Goal: Task Accomplishment & Management: Manage account settings

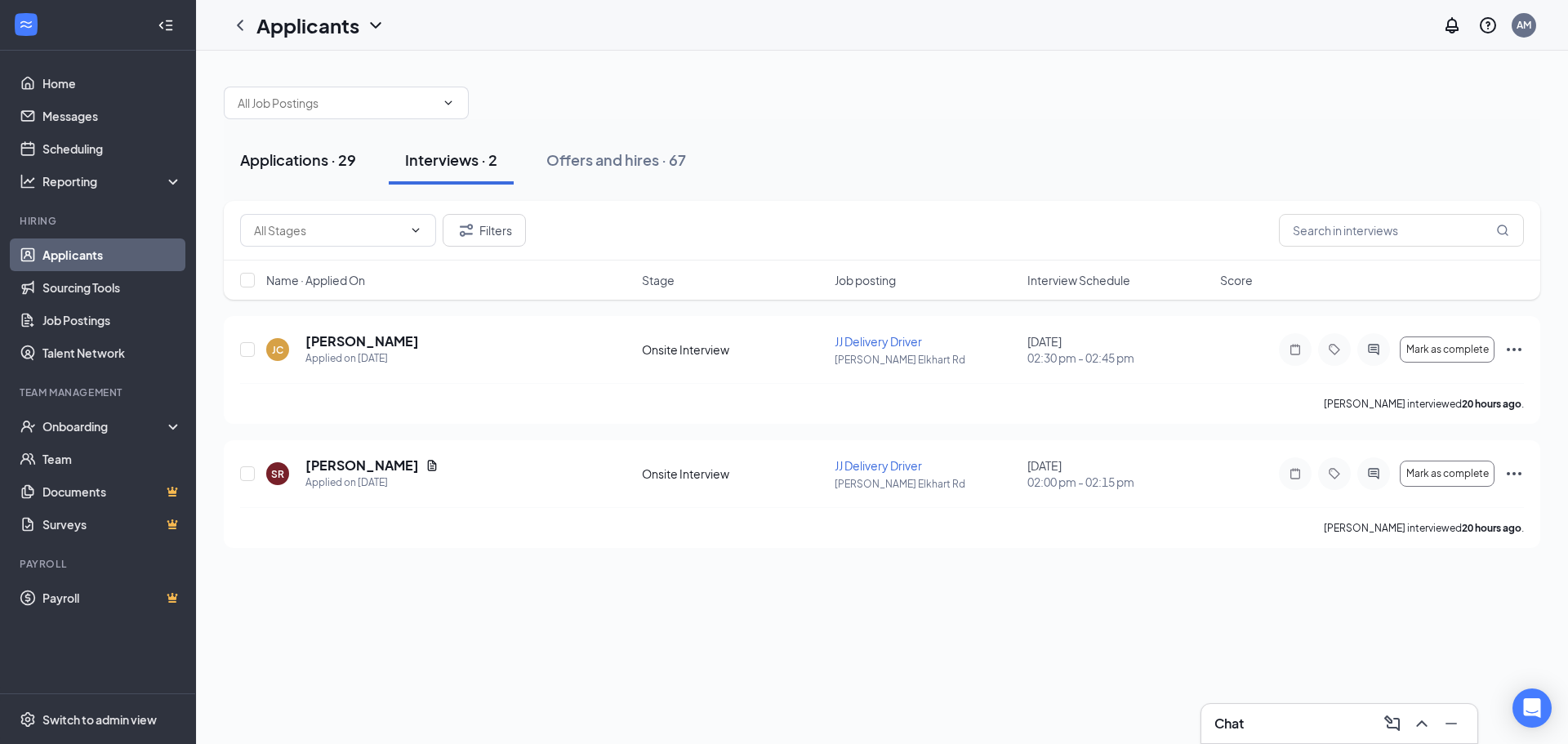
click at [286, 149] on div "Applications · 29" at bounding box center [298, 159] width 116 height 21
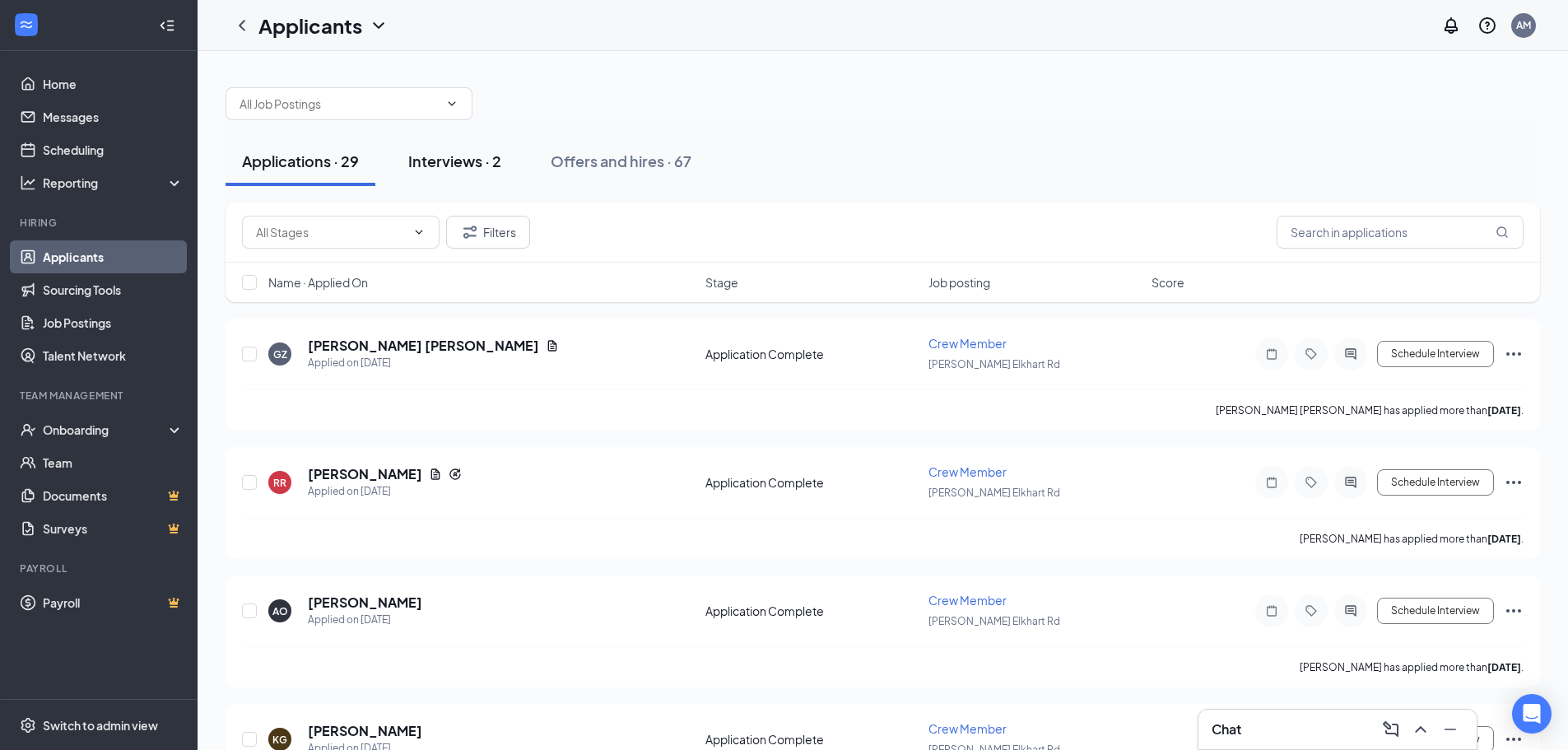
click at [451, 157] on div "Interviews · 2" at bounding box center [454, 160] width 93 height 21
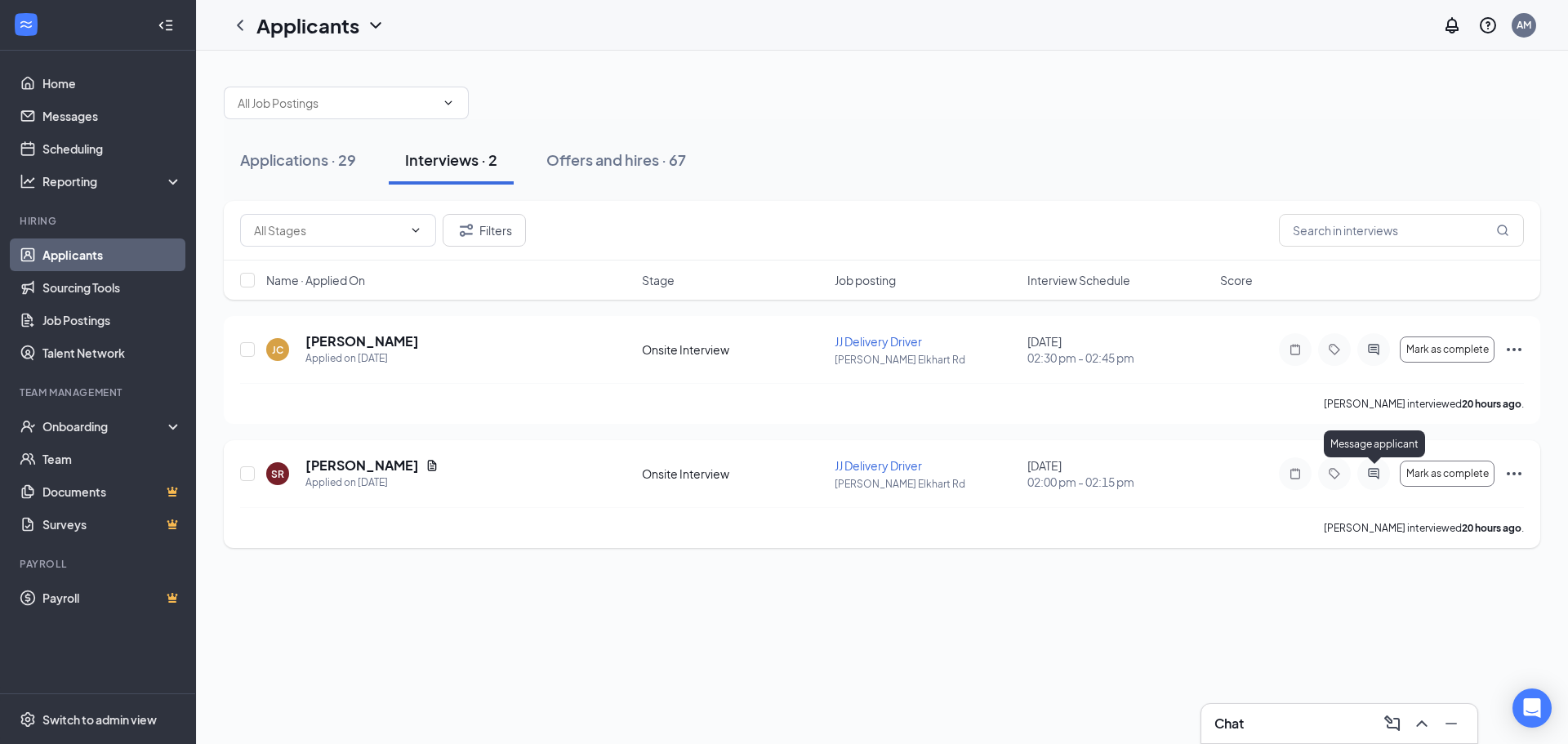
click at [1367, 468] on icon "ActiveChat" at bounding box center [1374, 474] width 20 height 13
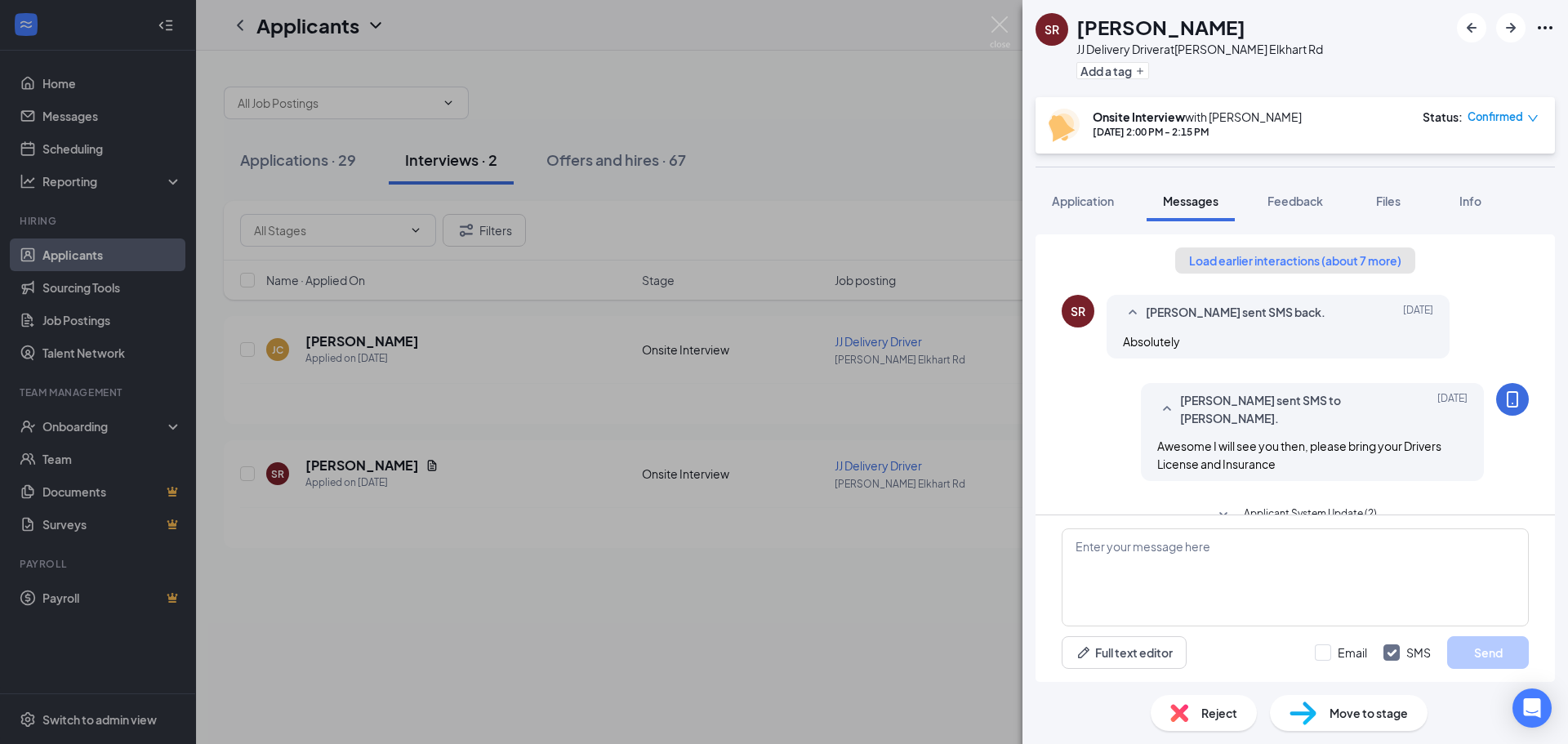
click at [1342, 258] on button "Load earlier interactions (about 7 more)" at bounding box center [1296, 260] width 240 height 26
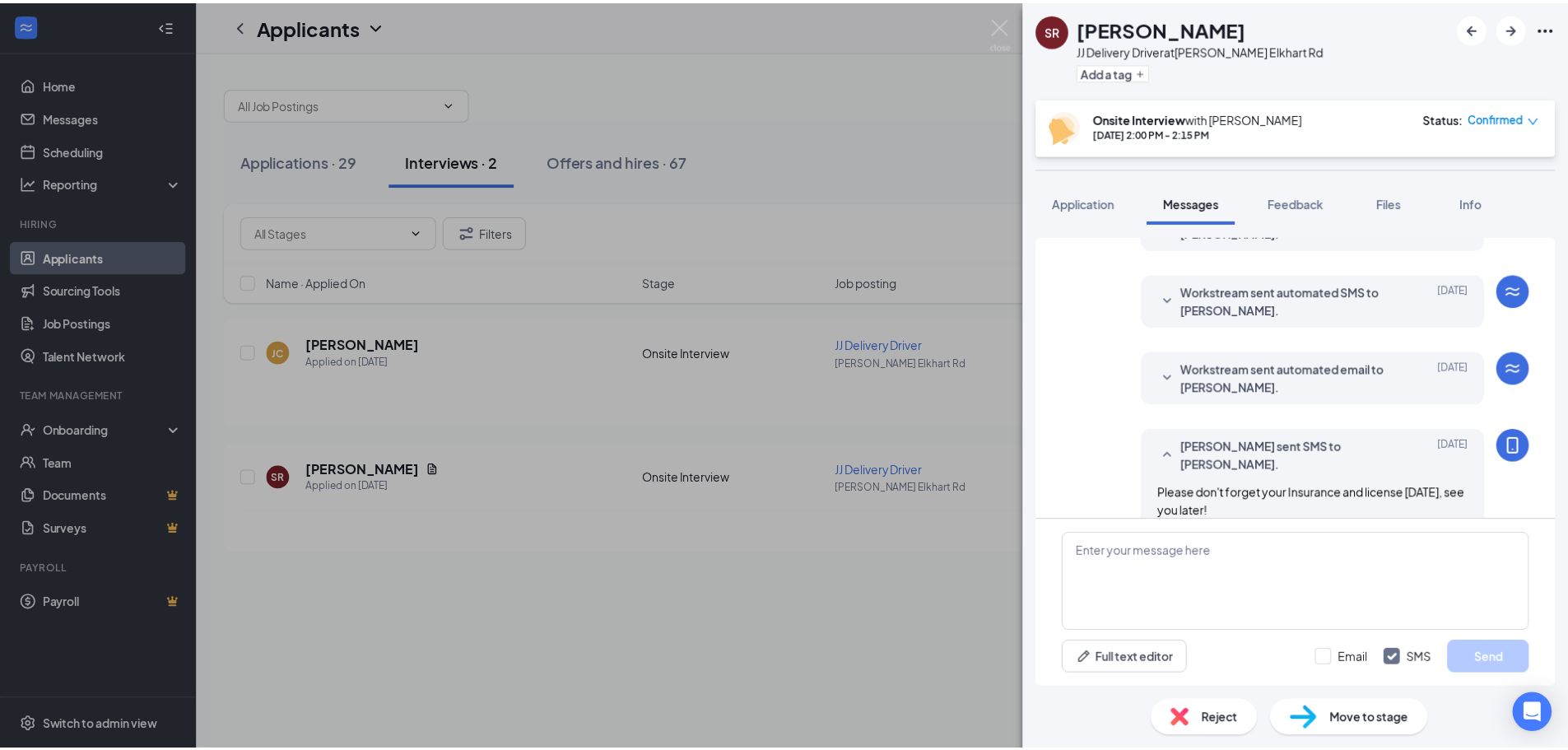
scroll to position [955, 0]
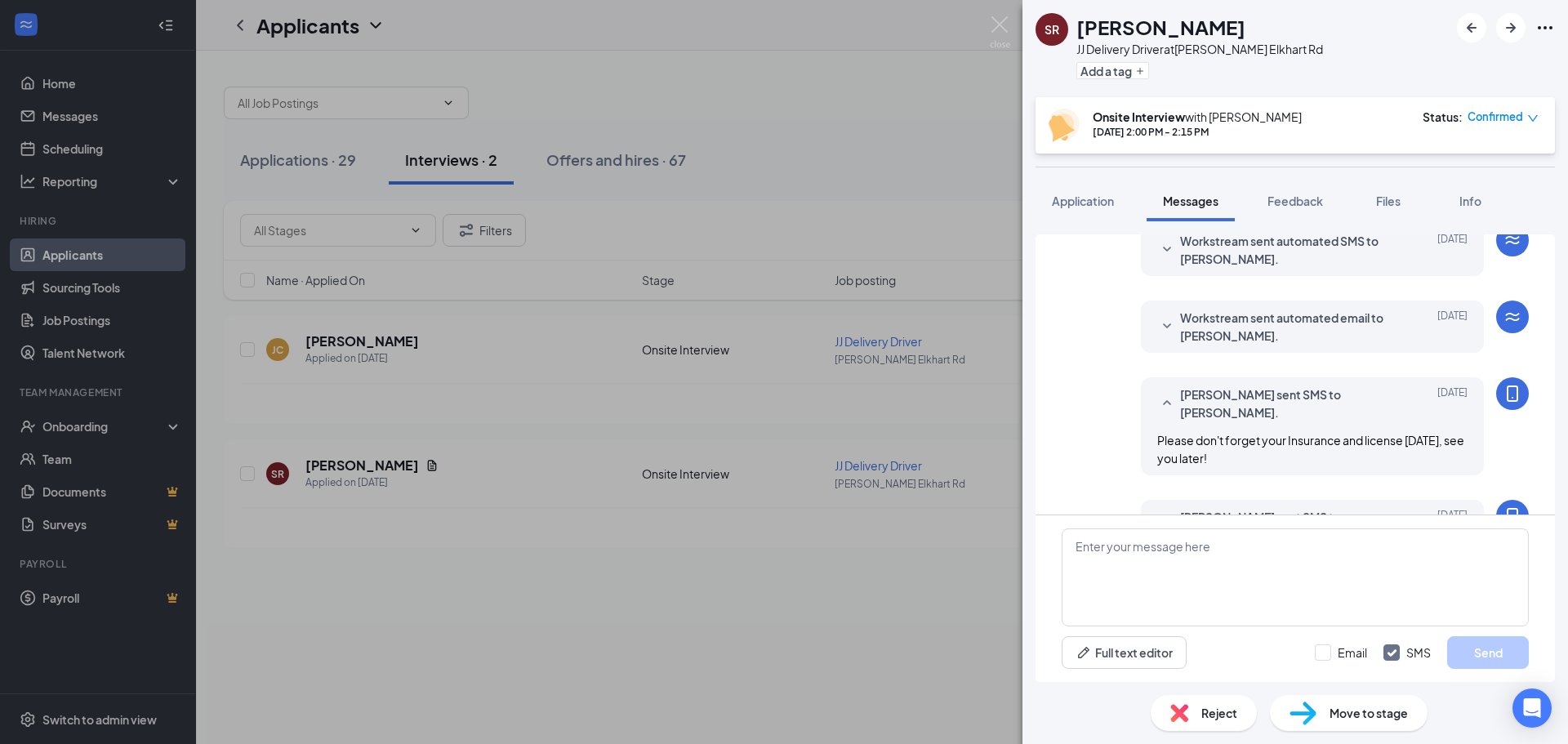
click at [903, 118] on div "SR [PERSON_NAME] [PERSON_NAME] Driver at [PERSON_NAME] [PERSON_NAME] Rd Add a t…" at bounding box center [784, 372] width 1568 height 744
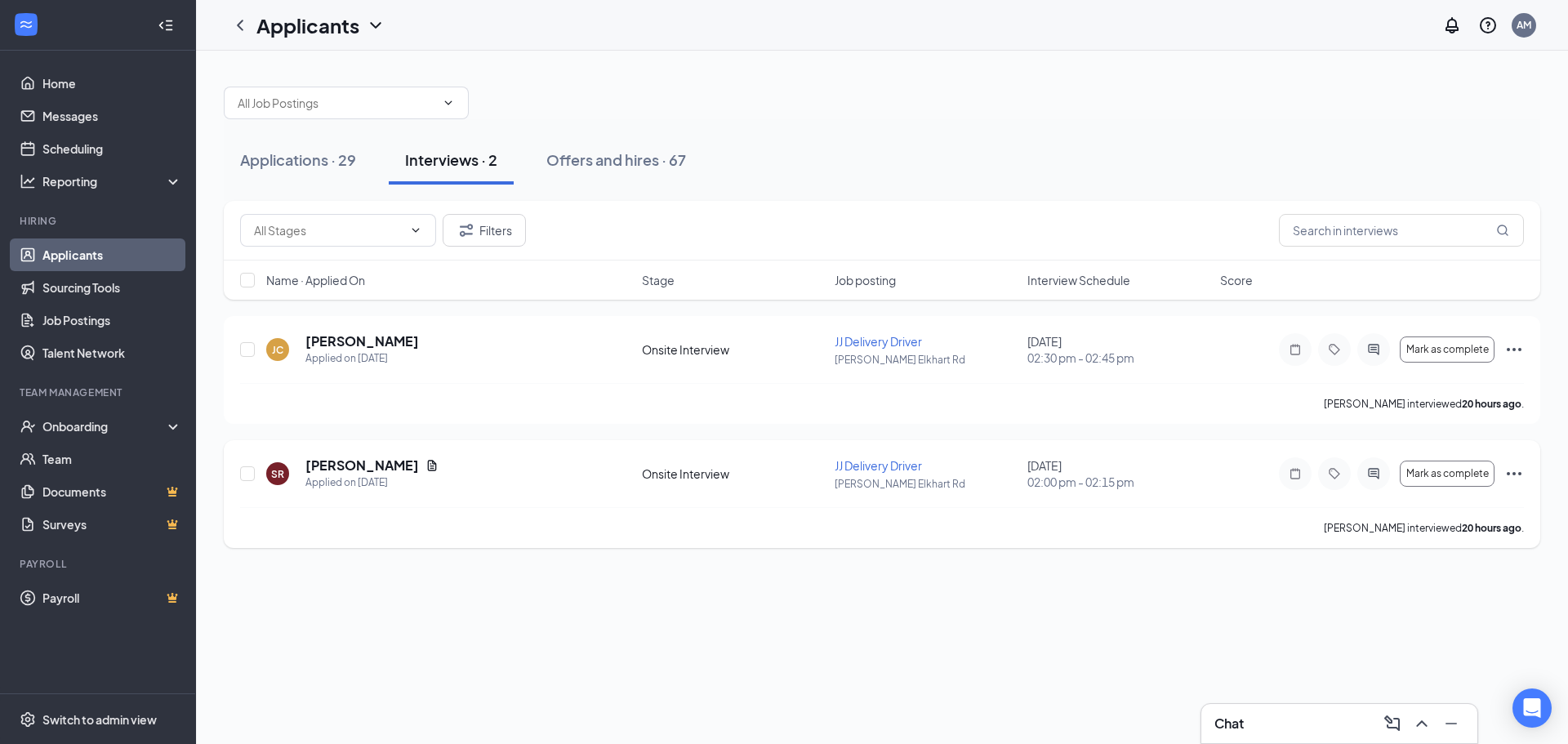
click at [1512, 475] on icon "Ellipses" at bounding box center [1514, 474] width 20 height 20
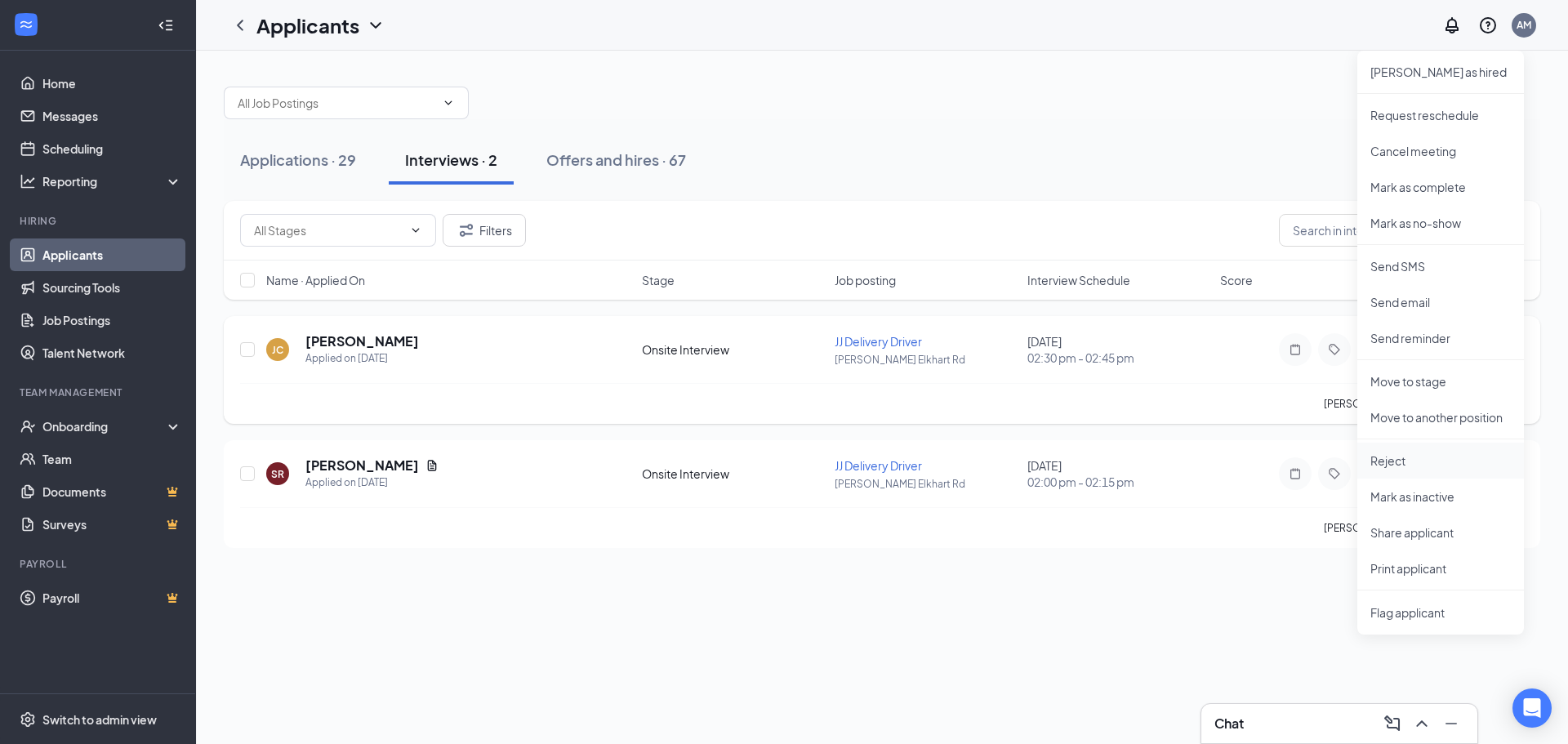
click at [1412, 460] on p "Reject" at bounding box center [1441, 460] width 141 height 17
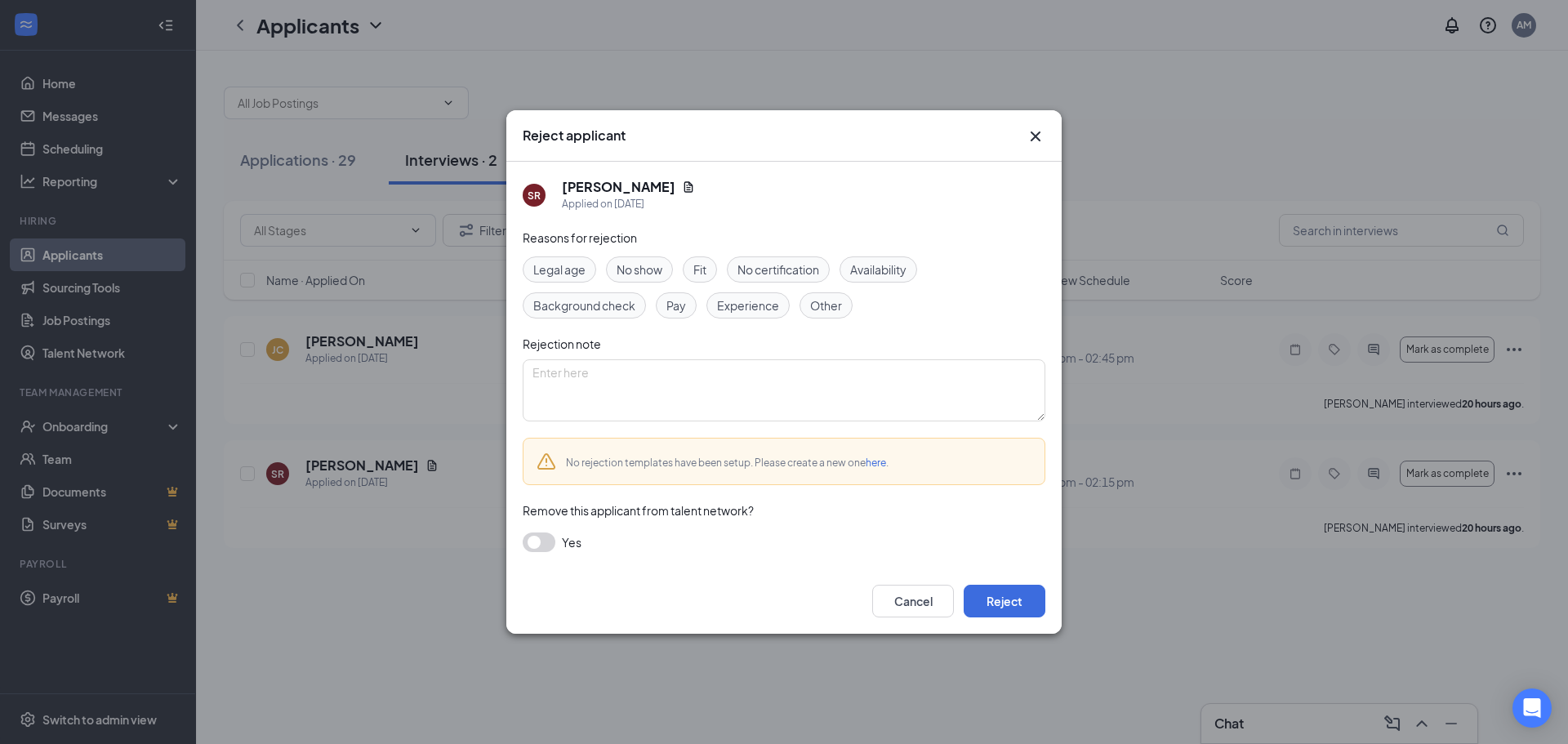
click at [637, 272] on span "No show" at bounding box center [640, 269] width 46 height 18
click at [998, 602] on button "Reject" at bounding box center [1005, 600] width 82 height 32
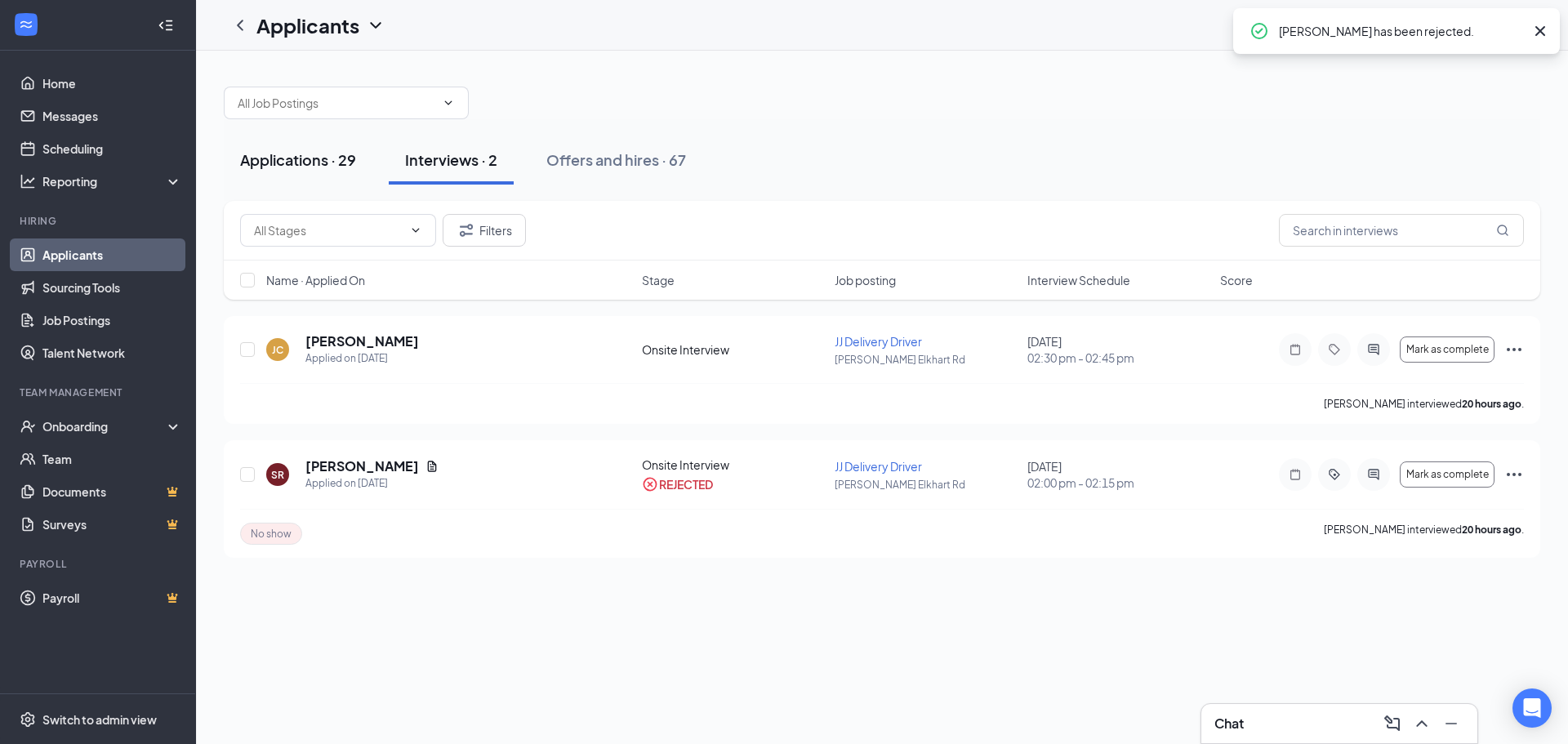
click at [284, 164] on div "Applications · 29" at bounding box center [298, 159] width 116 height 21
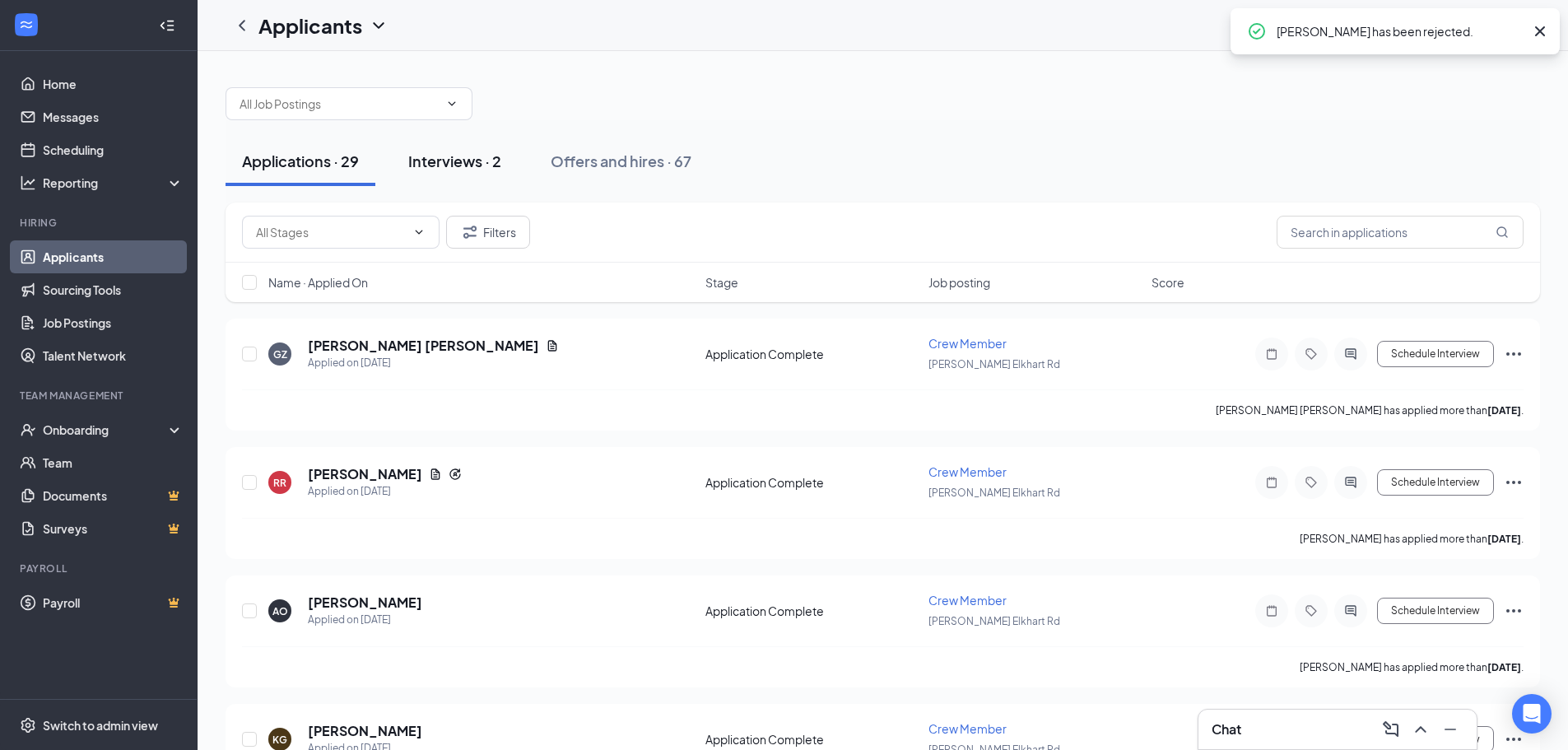
click at [412, 163] on div "Interviews · 2" at bounding box center [454, 160] width 93 height 21
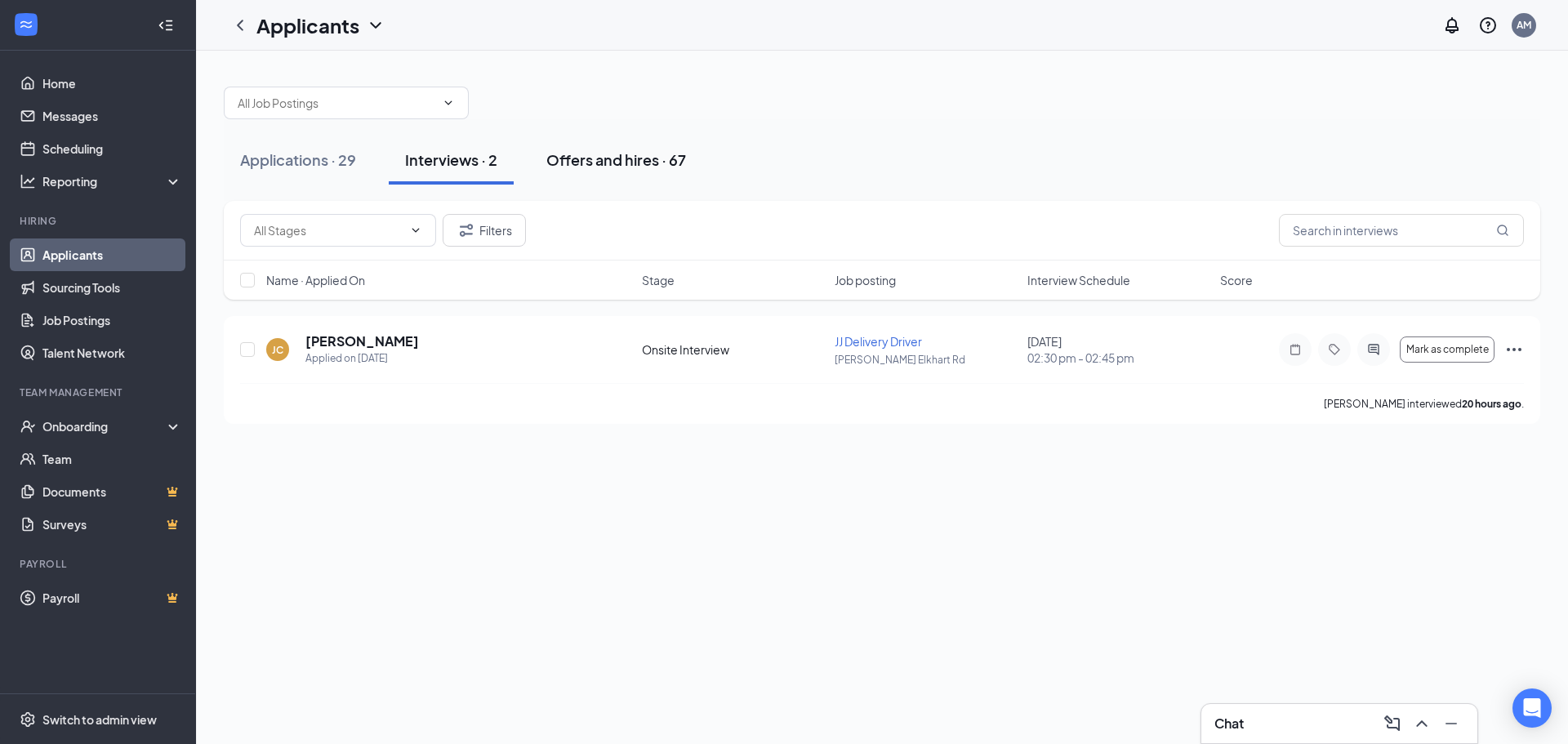
click at [621, 158] on div "Offers and hires · 67" at bounding box center [616, 159] width 140 height 21
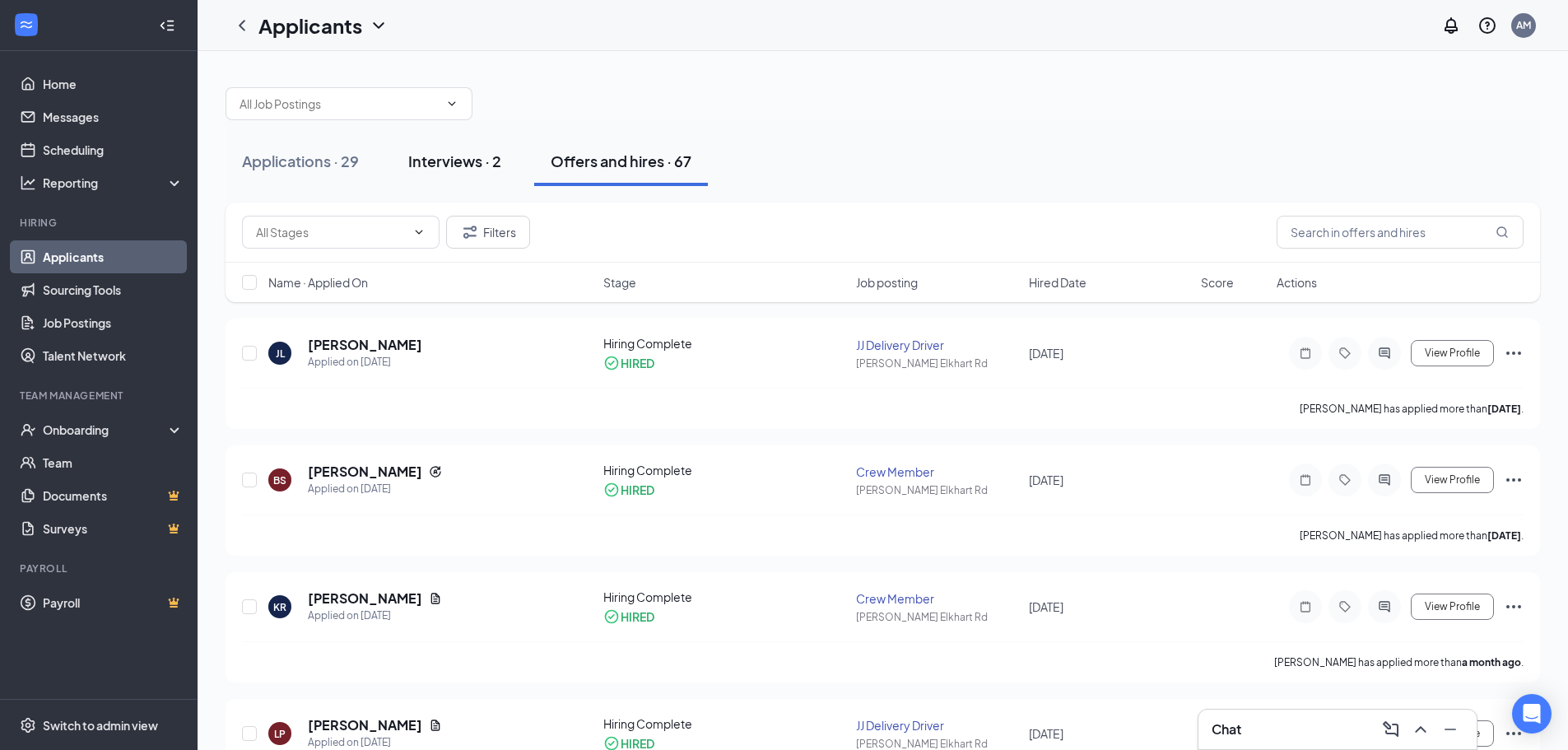
click at [467, 168] on div "Interviews · 2" at bounding box center [454, 160] width 93 height 21
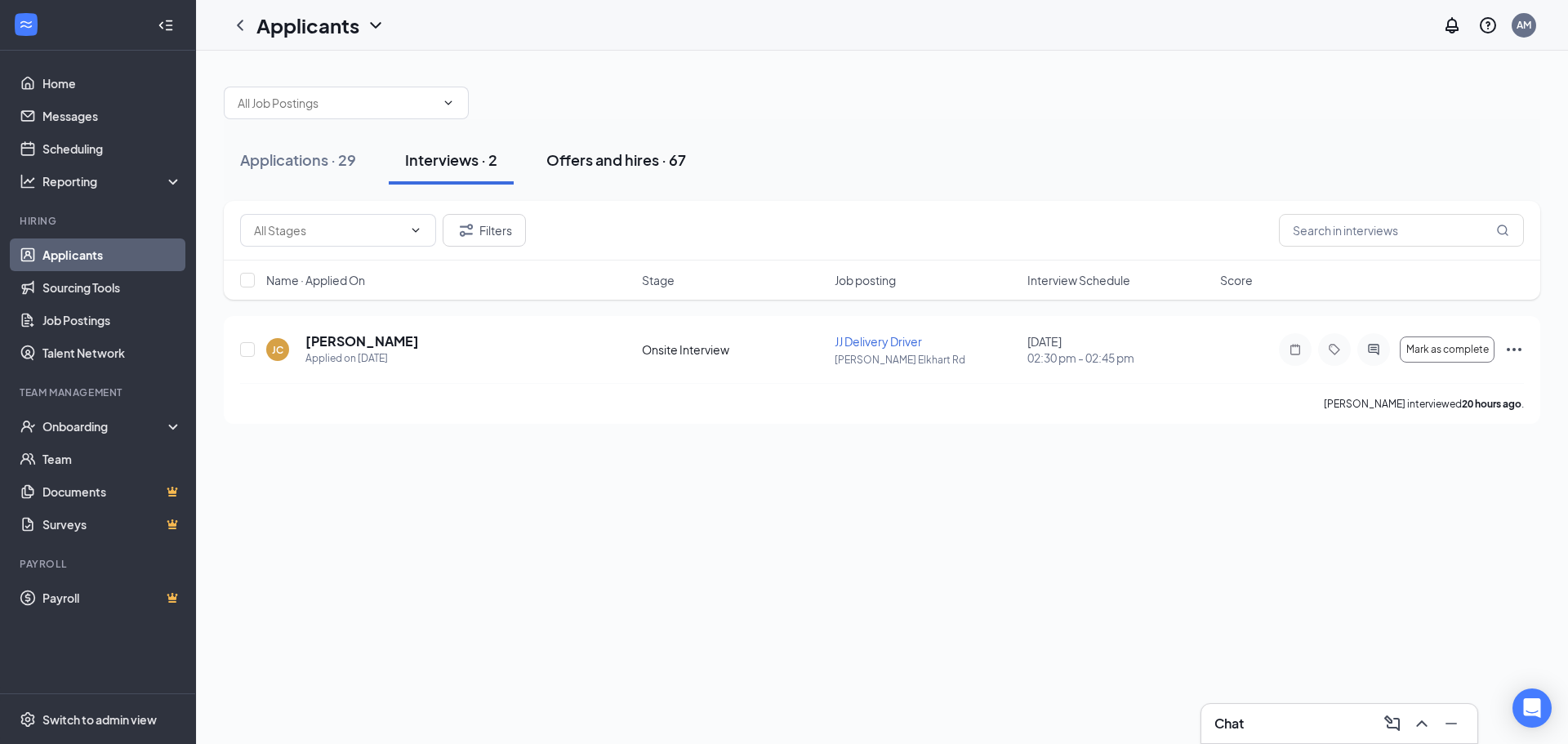
click at [598, 146] on button "Offers and hires · 67" at bounding box center [616, 160] width 173 height 49
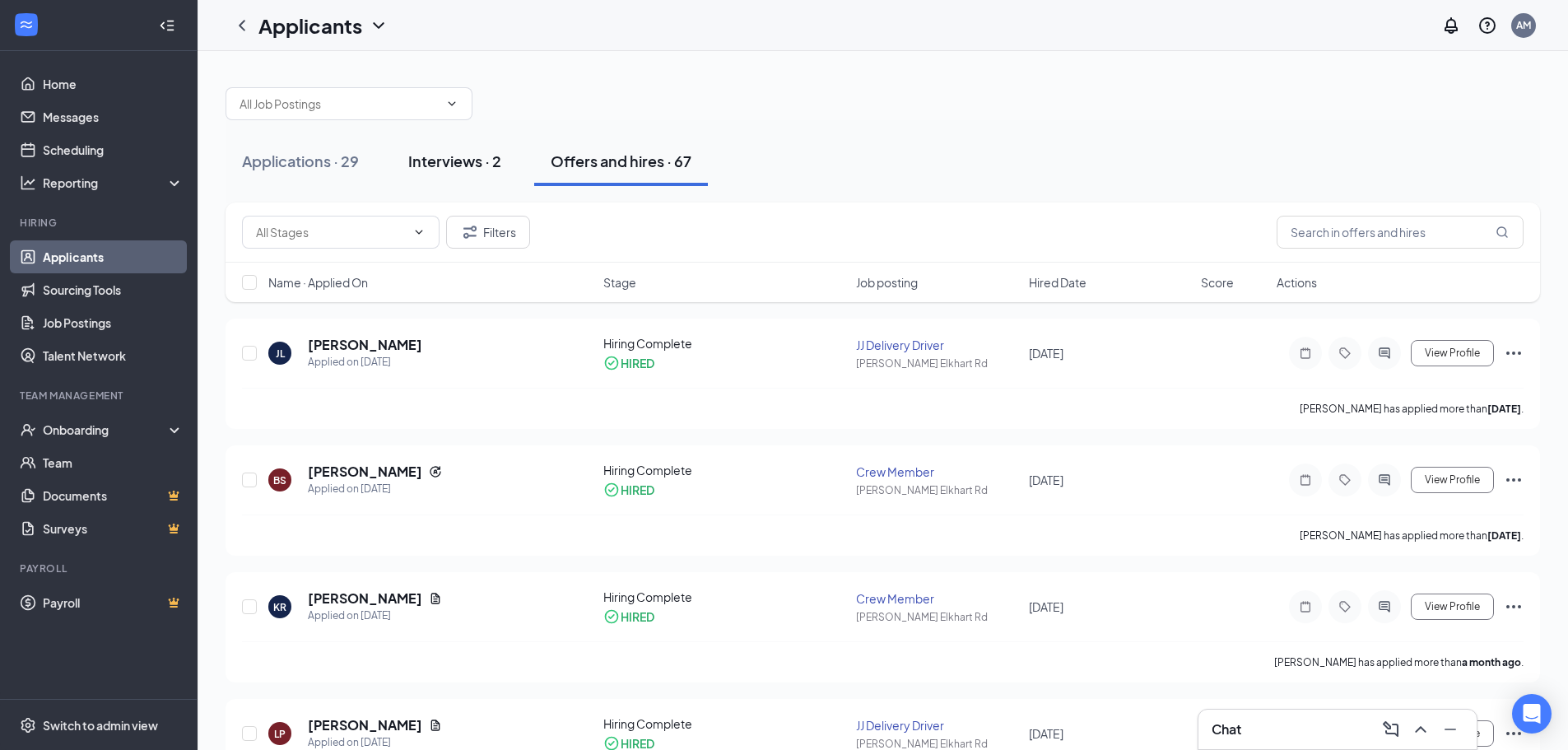
click at [477, 177] on button "Interviews · 2" at bounding box center [454, 161] width 126 height 49
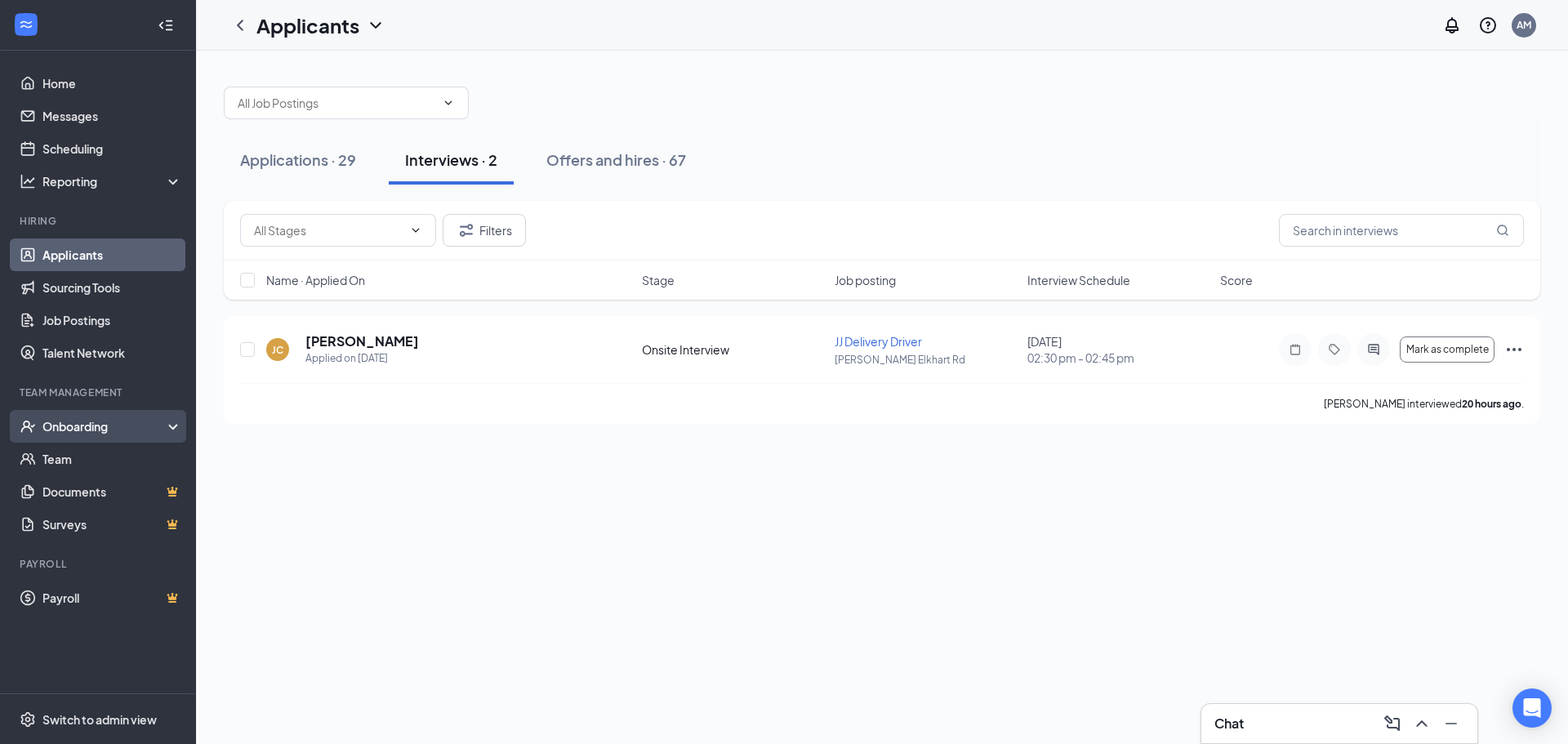
click at [88, 423] on div "Onboarding" at bounding box center [105, 426] width 126 height 17
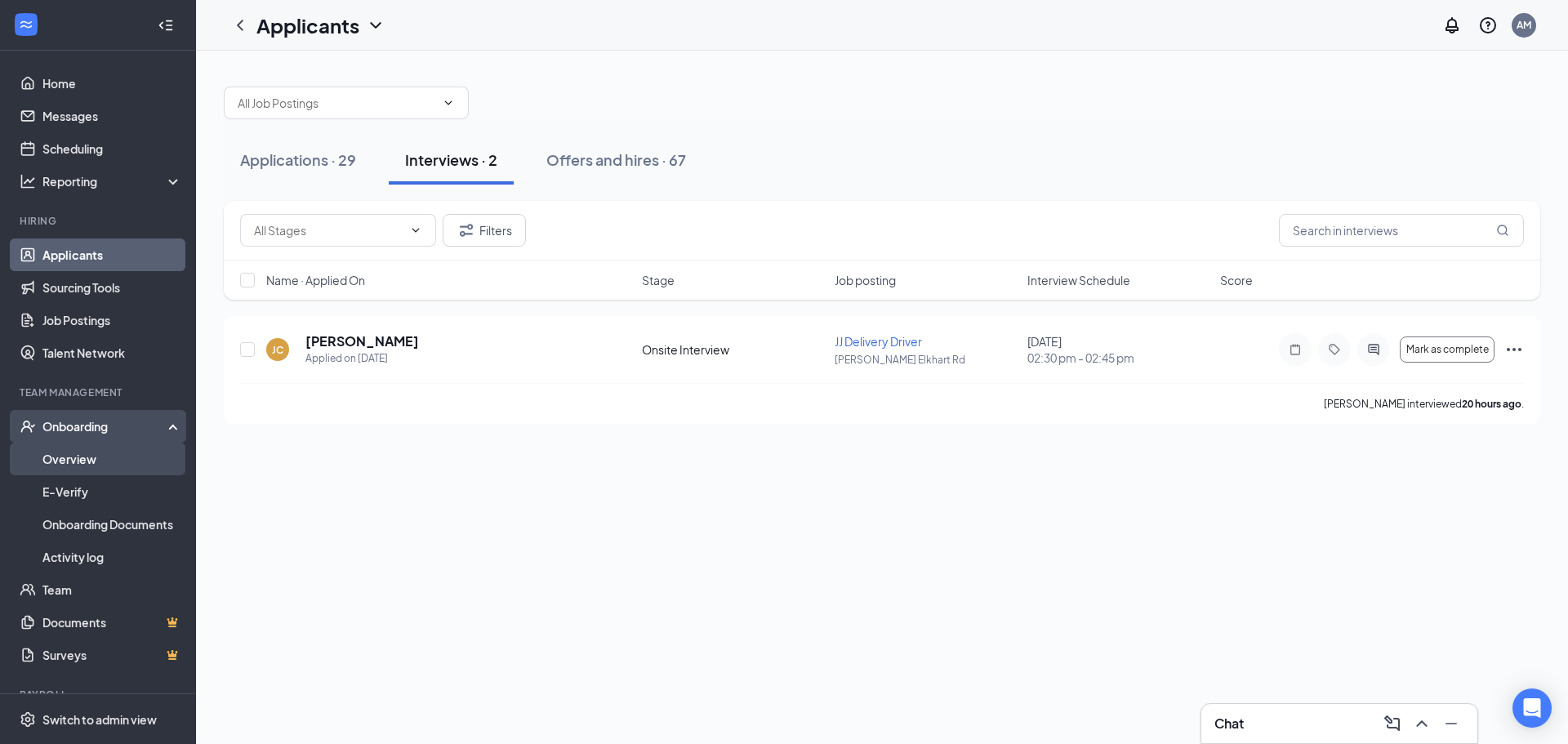
click at [82, 457] on link "Overview" at bounding box center [112, 458] width 140 height 32
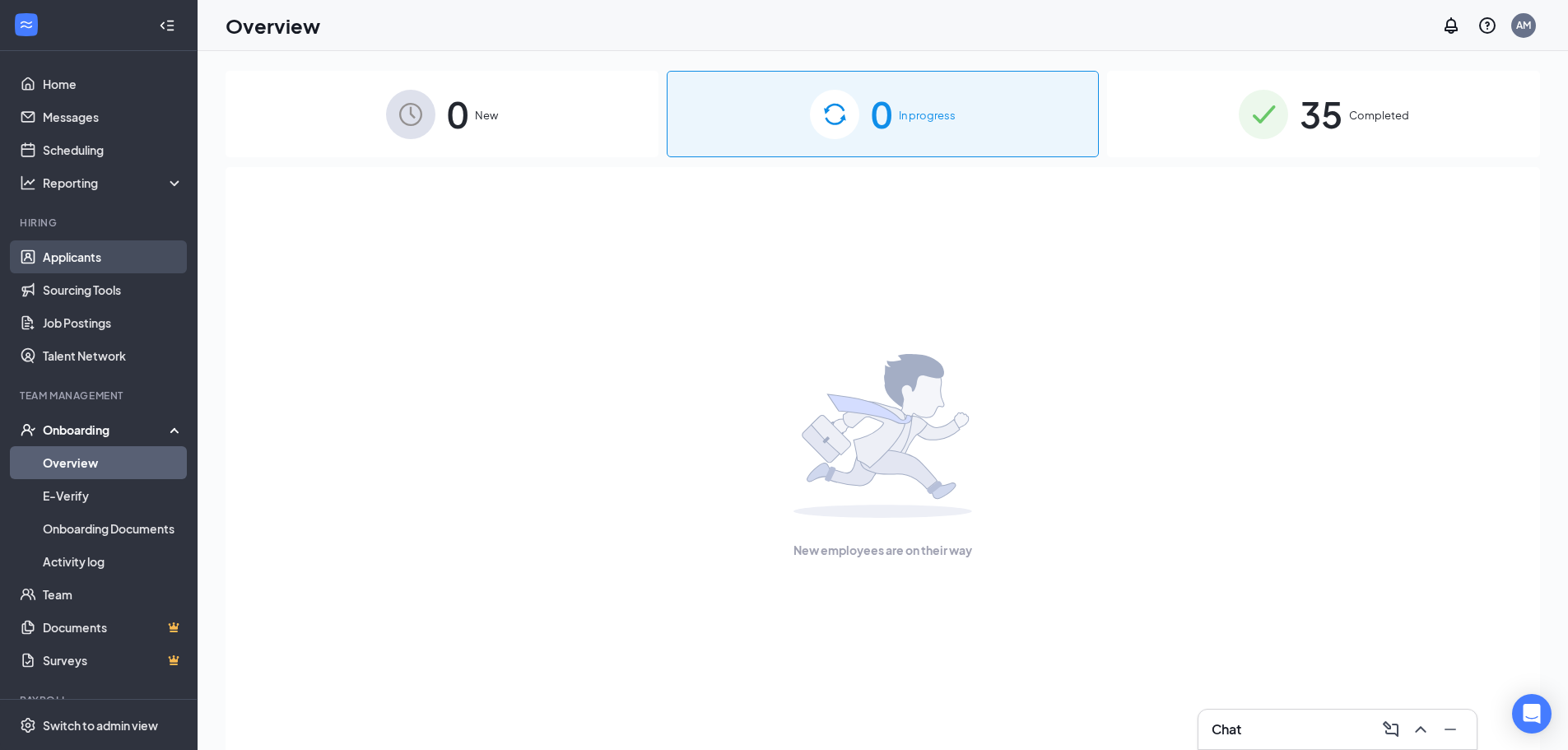
click at [81, 257] on link "Applicants" at bounding box center [113, 256] width 141 height 32
